Goal: Information Seeking & Learning: Learn about a topic

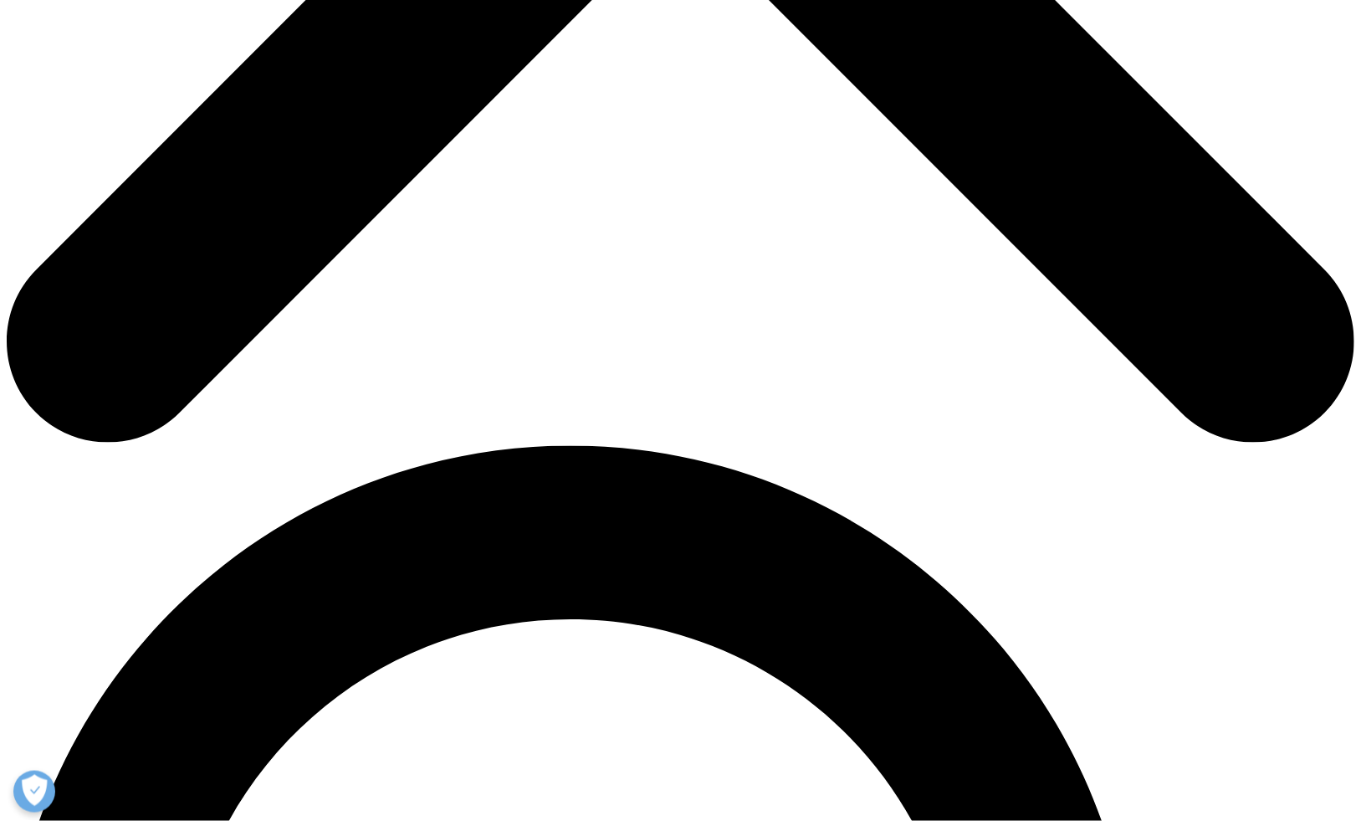
scroll to position [954, 0]
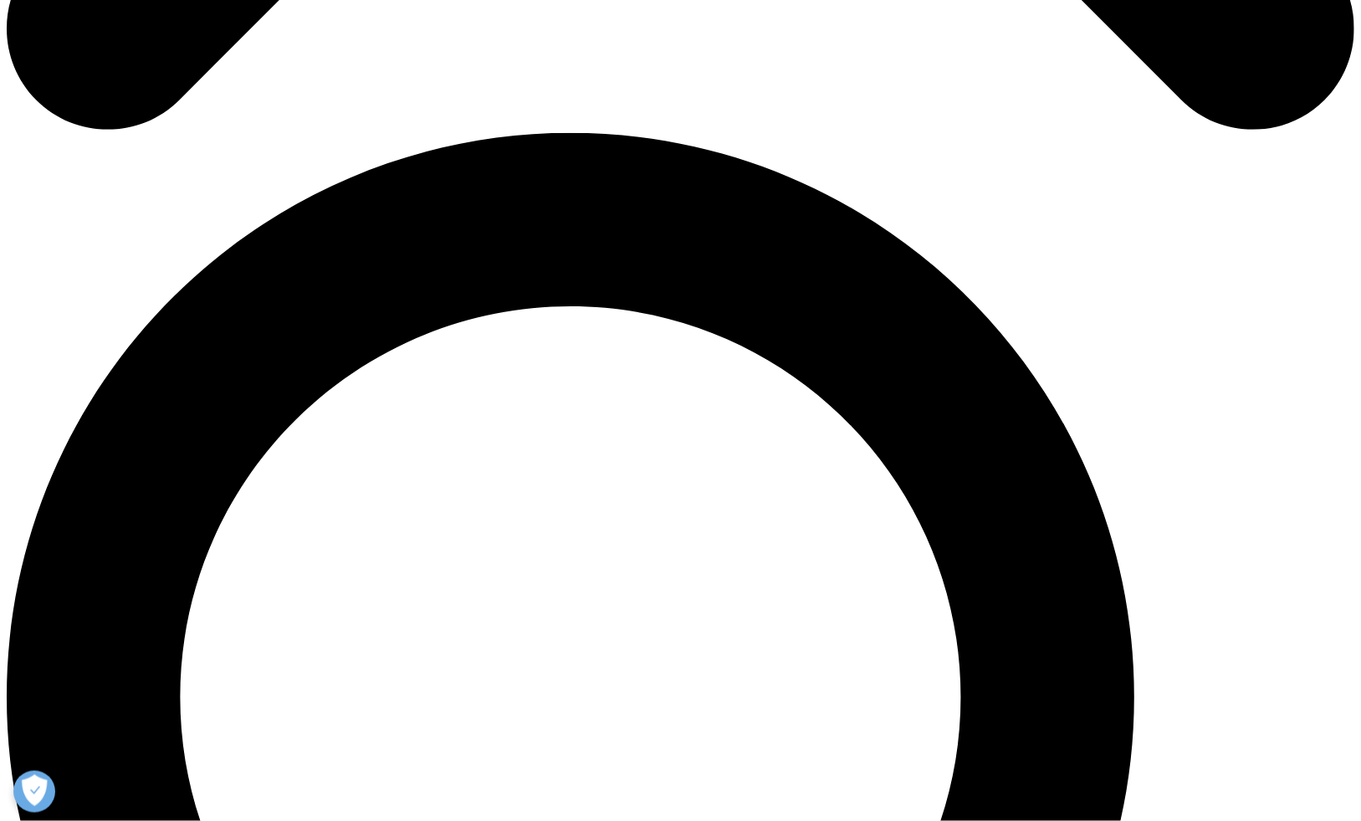
scroll to position [1244, 0]
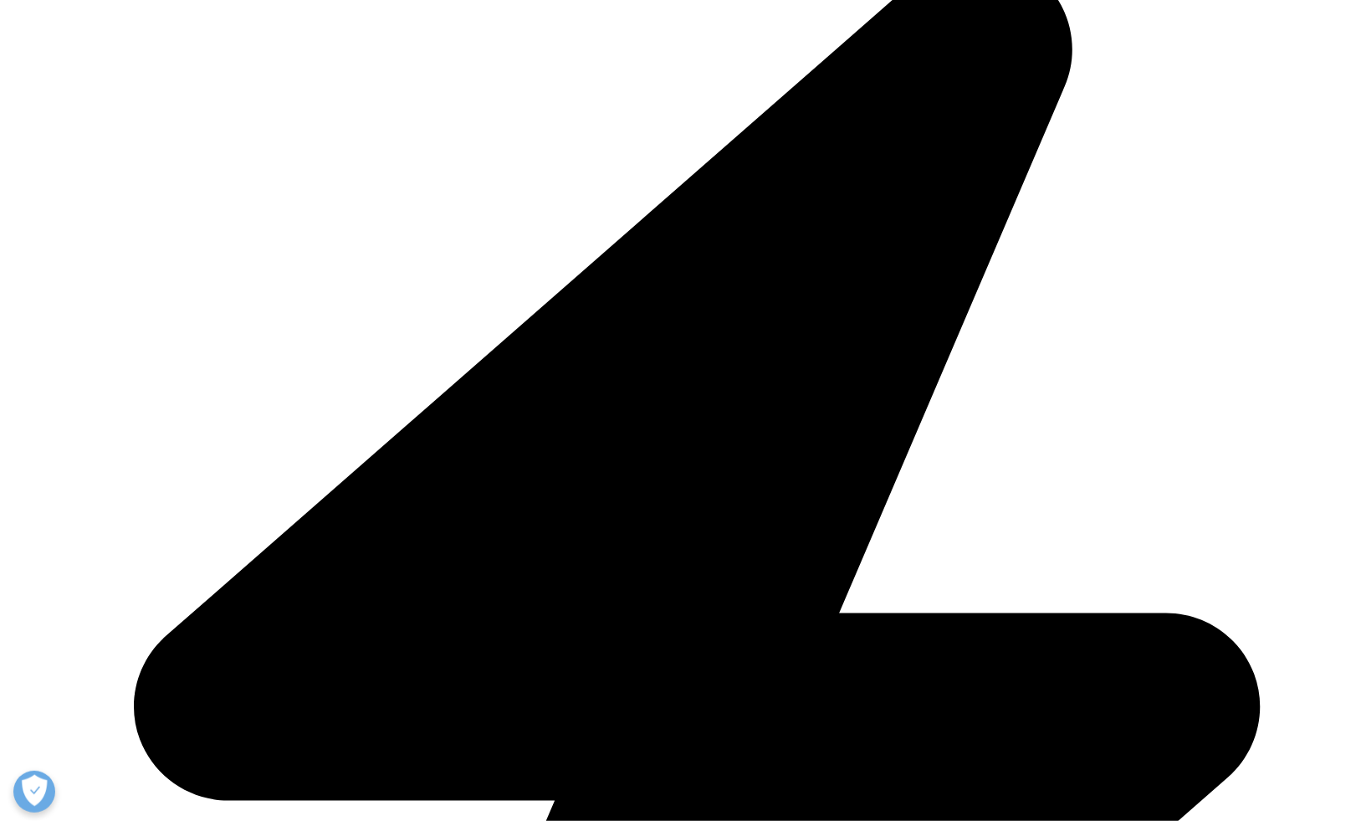
scroll to position [4438, 0]
